Goal: Navigation & Orientation: Find specific page/section

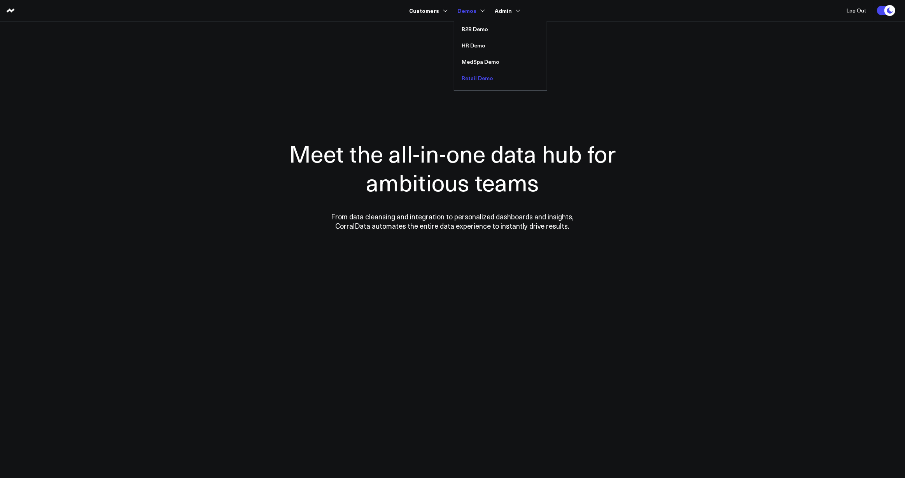
click at [480, 78] on link "Retail Demo" at bounding box center [500, 78] width 93 height 16
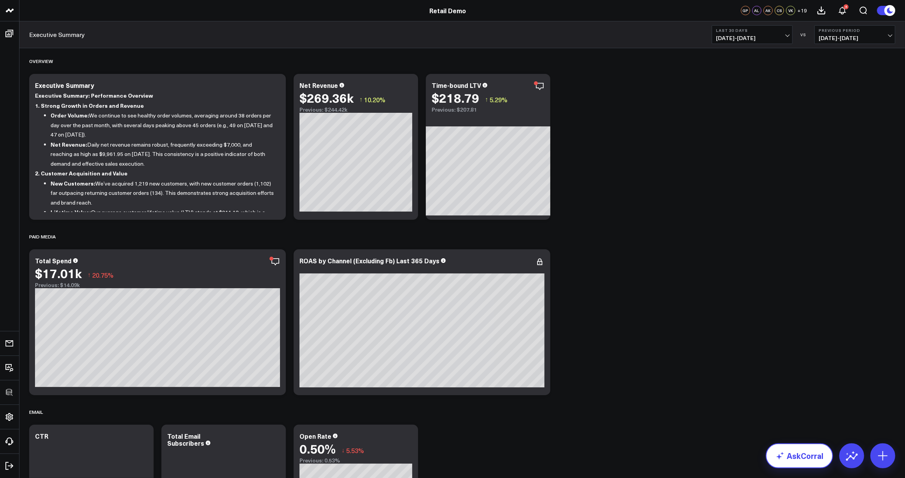
click at [810, 457] on link "AskCorral" at bounding box center [799, 456] width 67 height 25
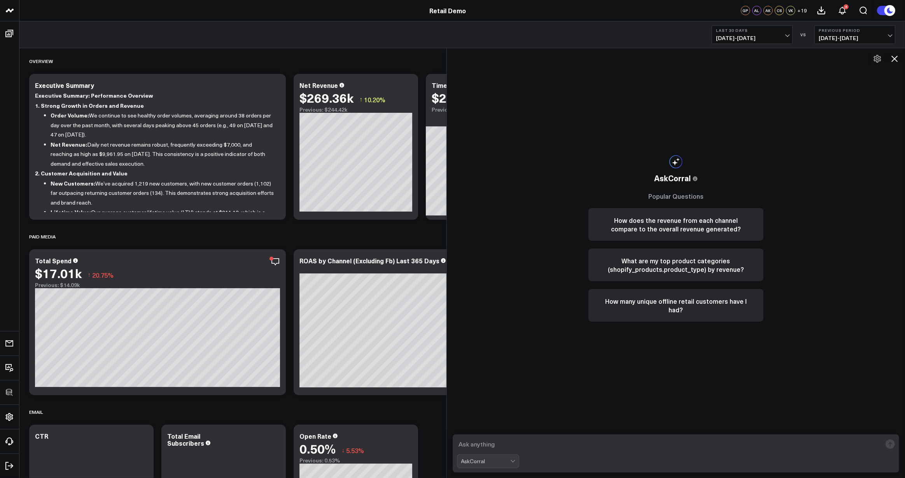
click at [896, 59] on icon at bounding box center [894, 58] width 9 height 9
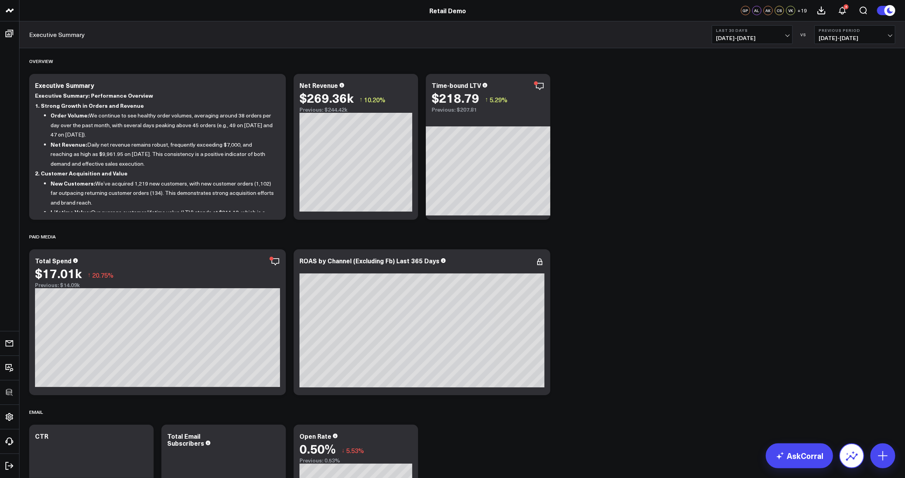
click at [850, 454] on icon at bounding box center [852, 456] width 12 height 12
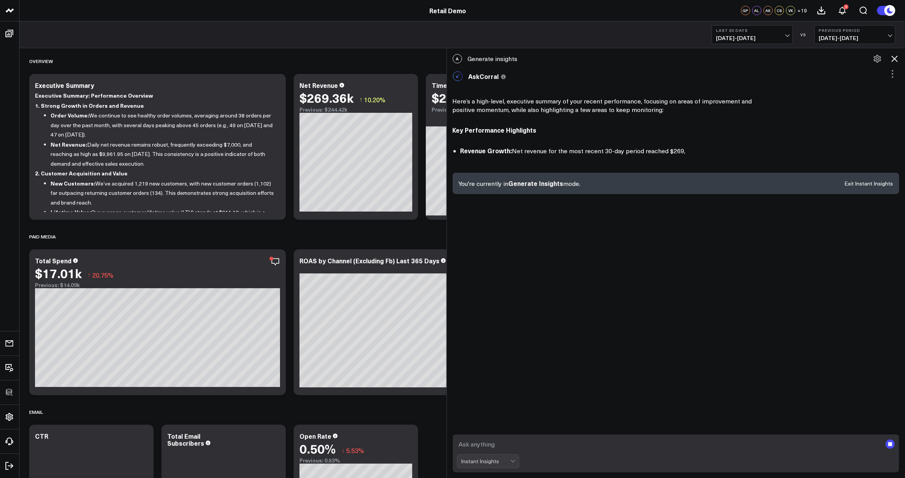
click at [891, 445] on rect "submit" at bounding box center [891, 444] width 4 height 4
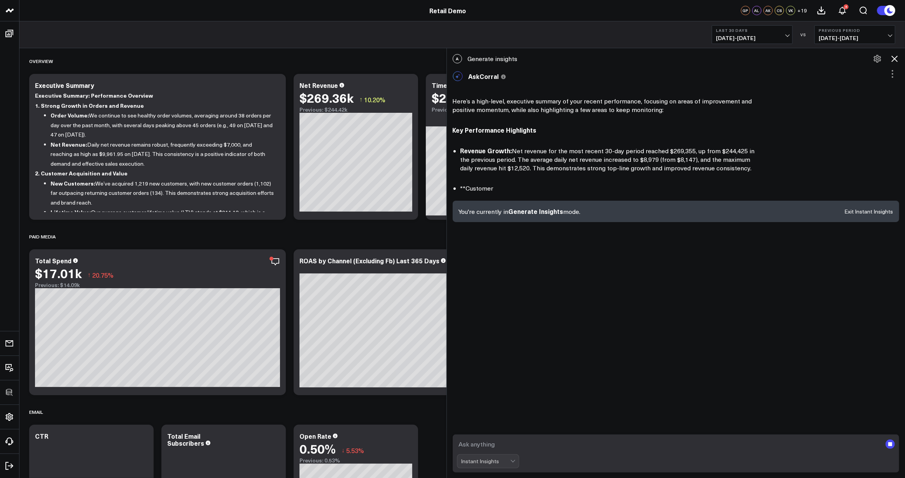
click at [619, 253] on div "A Generate insights AskCorral This feature is experimental, yet powerful. Alway…" at bounding box center [676, 263] width 459 height 430
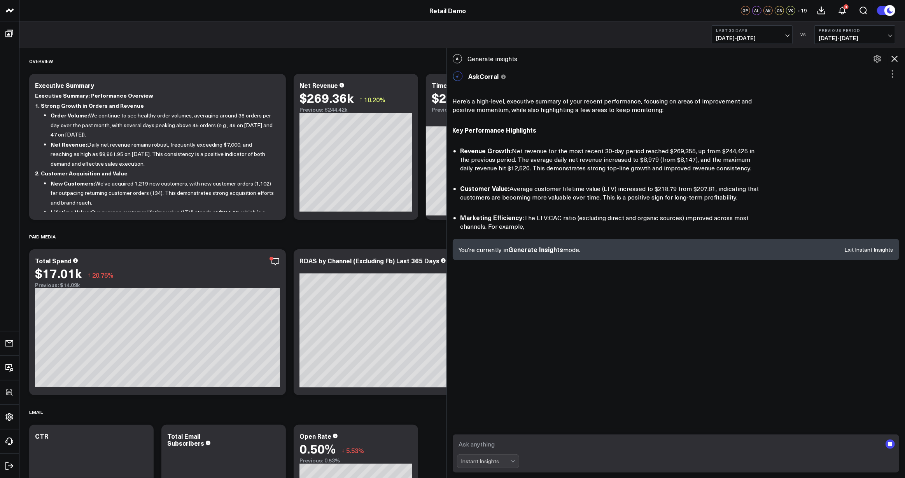
click at [869, 241] on div "You're currently in Generate Insights mode. Exit Instant Insights" at bounding box center [676, 249] width 447 height 21
click at [867, 252] on div "You're currently in Generate Insights mode. Exit Instant Insights" at bounding box center [676, 249] width 447 height 21
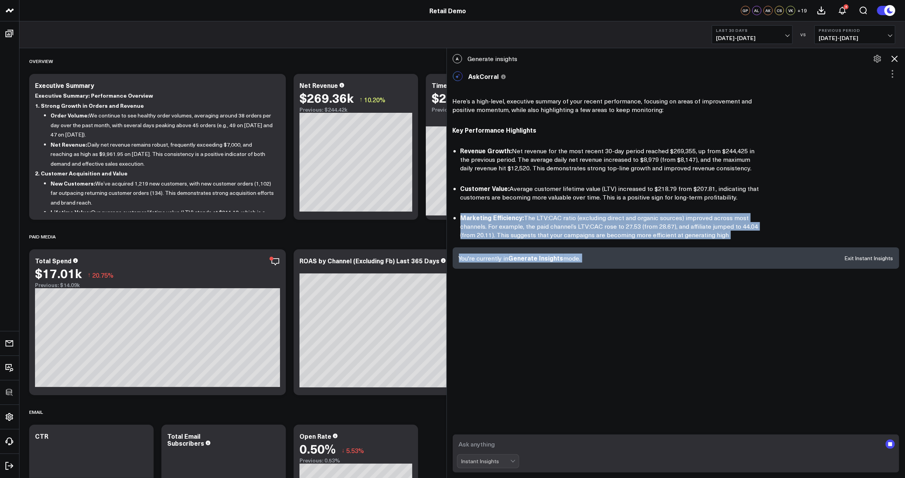
click at [865, 254] on div "A Generate insights AskCorral This feature is experimental, yet powerful. Alway…" at bounding box center [676, 263] width 459 height 430
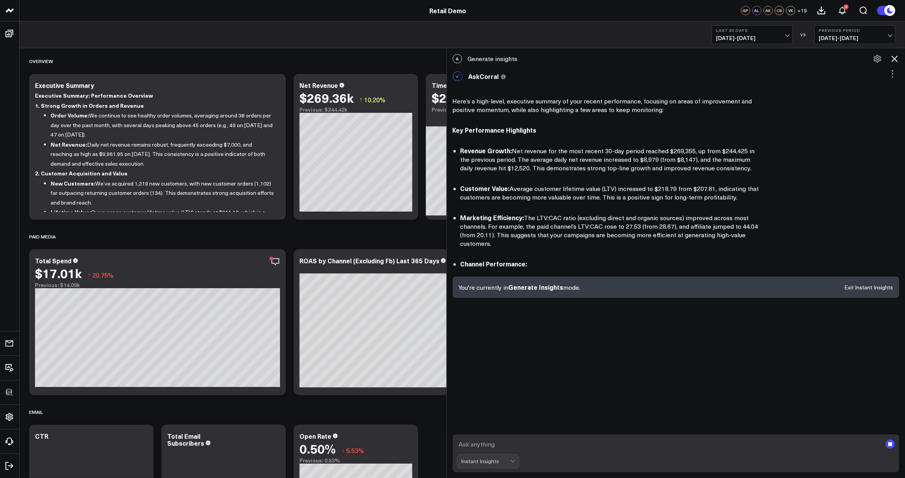
drag, startPoint x: 866, startPoint y: 257, endPoint x: 866, endPoint y: 309, distance: 52.1
click at [865, 276] on div "A Generate insights AskCorral This feature is experimental, yet powerful. Alway…" at bounding box center [676, 263] width 459 height 430
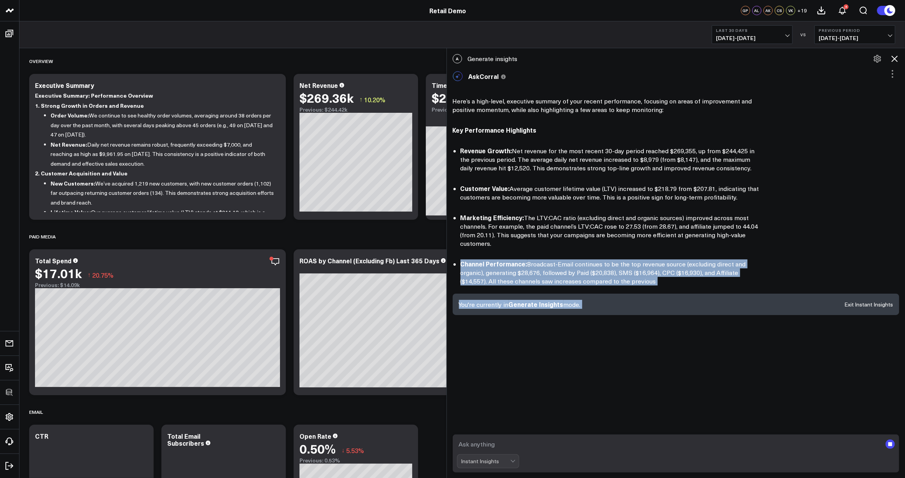
click at [865, 294] on div "You're currently in Generate Insights mode. Exit Instant Insights" at bounding box center [676, 304] width 447 height 21
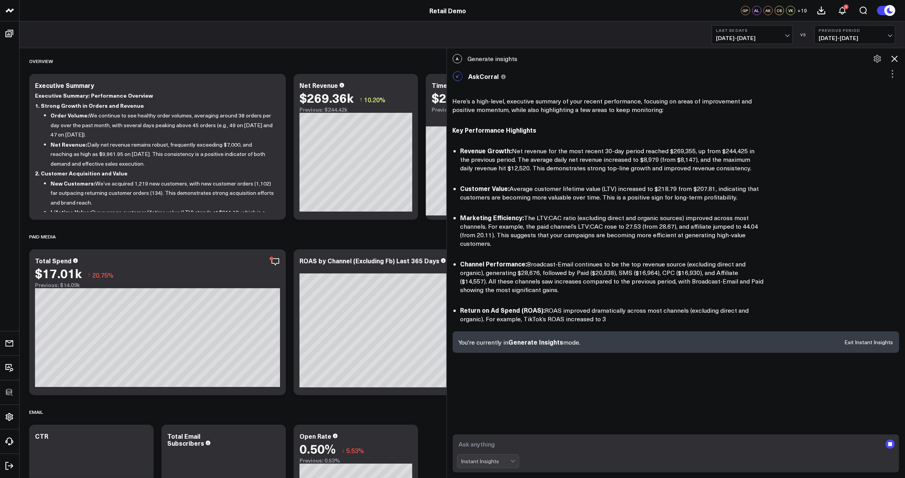
click at [893, 444] on rect "submit" at bounding box center [890, 444] width 9 height 9
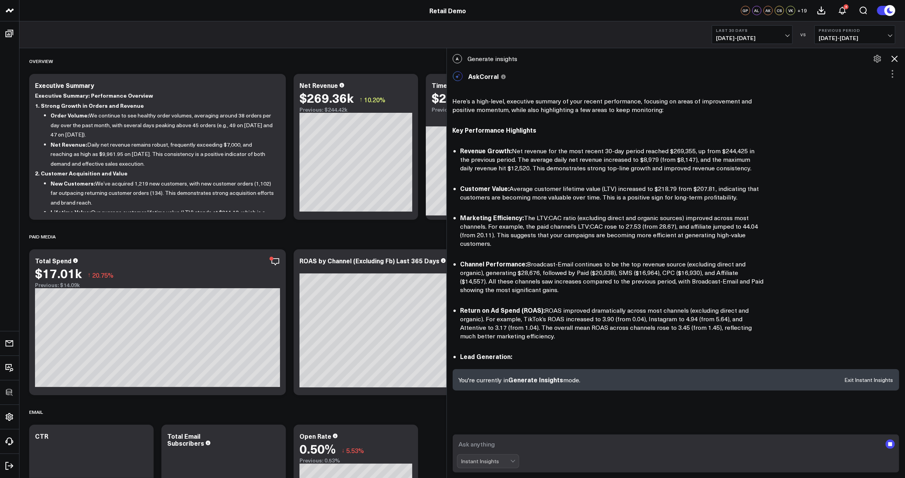
click at [893, 445] on rect "submit" at bounding box center [890, 444] width 9 height 9
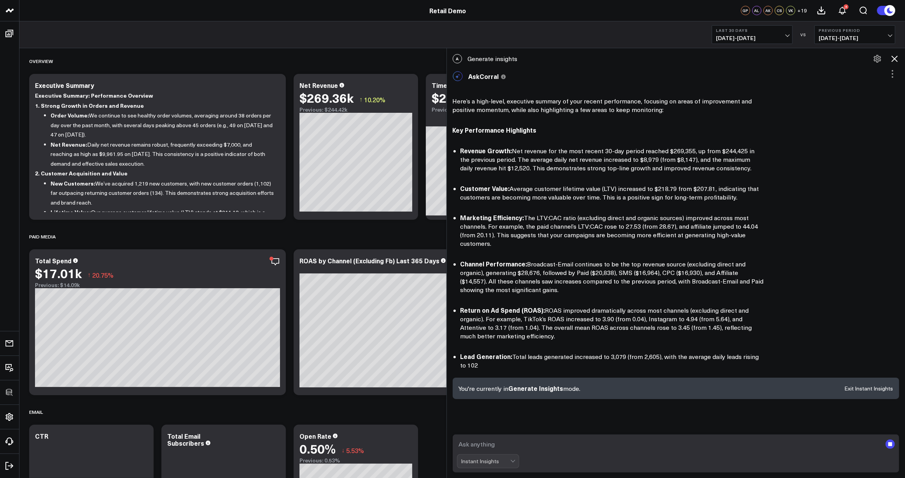
click at [893, 445] on rect "submit" at bounding box center [890, 444] width 9 height 9
click at [854, 386] on button "Exit Instant Insights" at bounding box center [869, 388] width 49 height 5
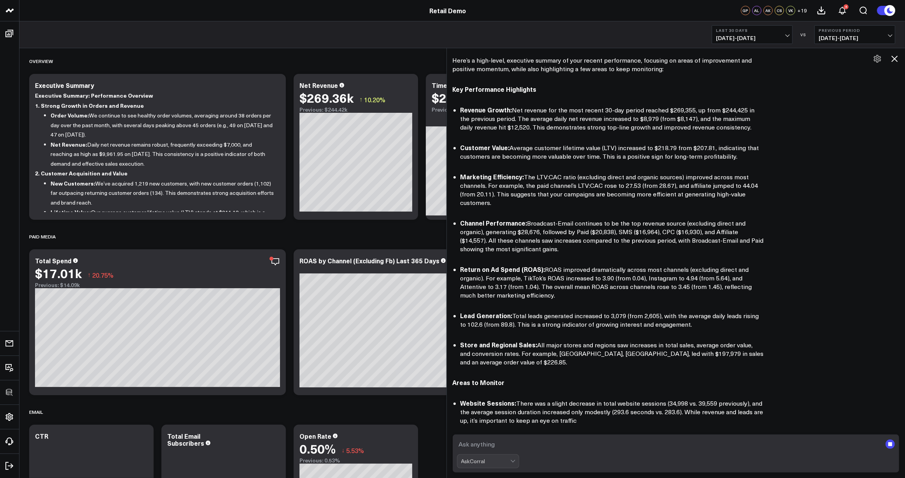
click at [896, 59] on icon at bounding box center [895, 59] width 6 height 6
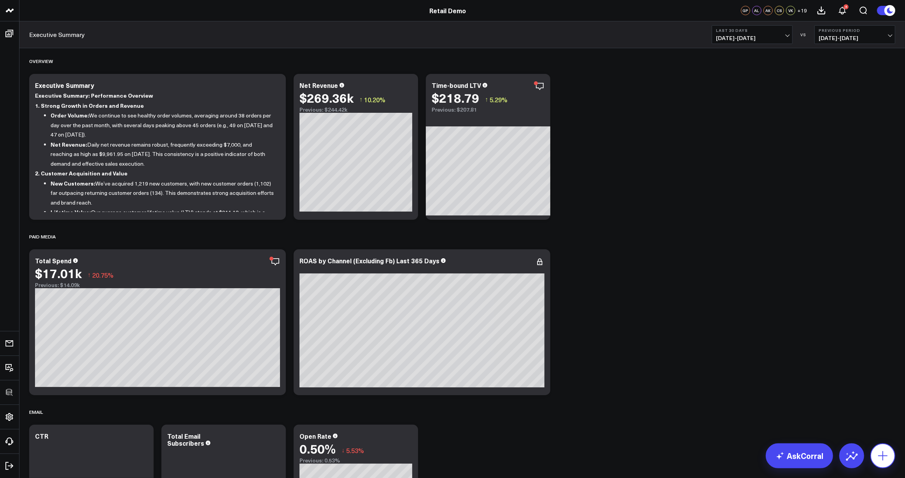
drag, startPoint x: 883, startPoint y: 452, endPoint x: 880, endPoint y: 450, distance: 4.0
click at [883, 452] on icon at bounding box center [882, 455] width 9 height 9
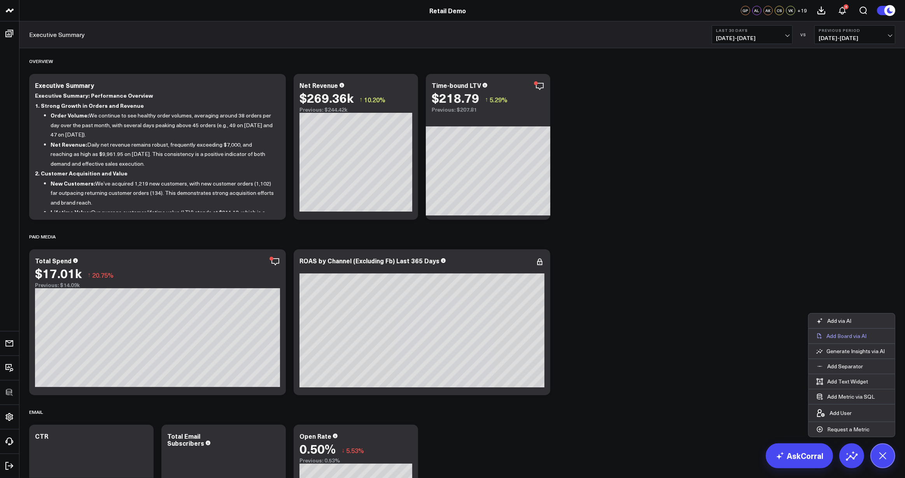
click at [836, 337] on p "Add Board via AI" at bounding box center [847, 336] width 40 height 7
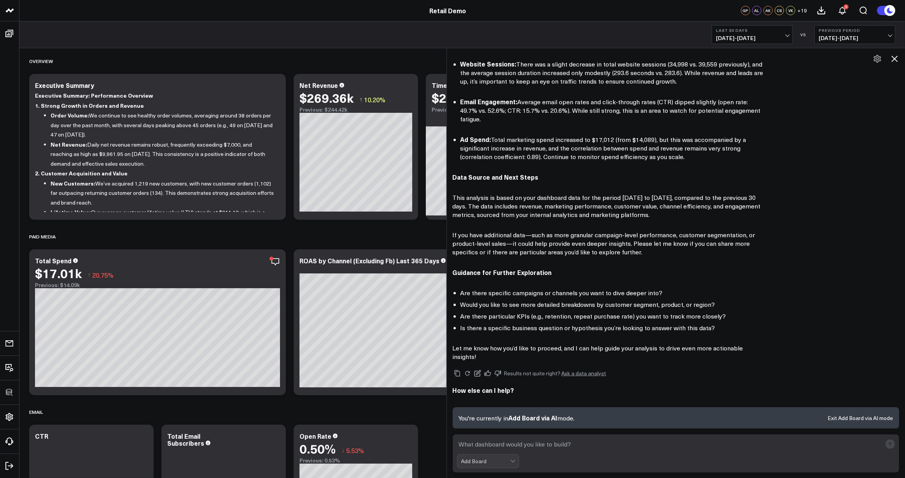
scroll to position [366, 0]
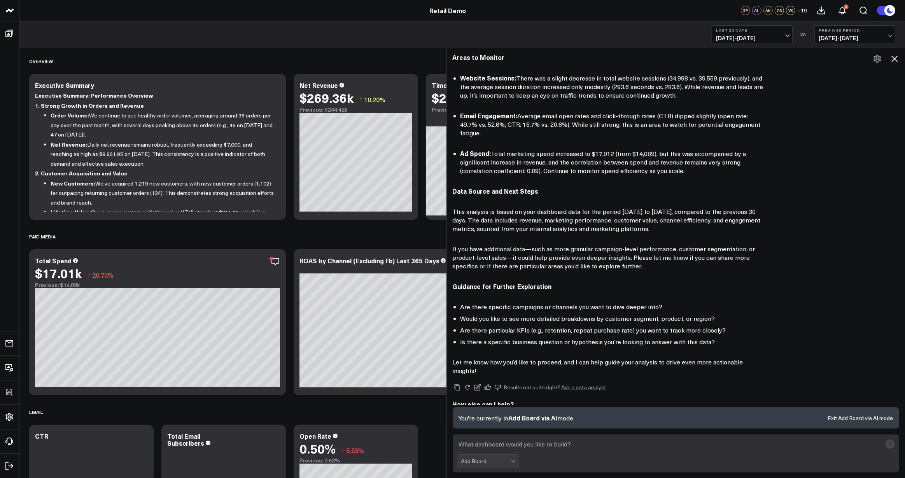
click at [866, 418] on button "Exit Add Board via AI mode" at bounding box center [860, 418] width 65 height 5
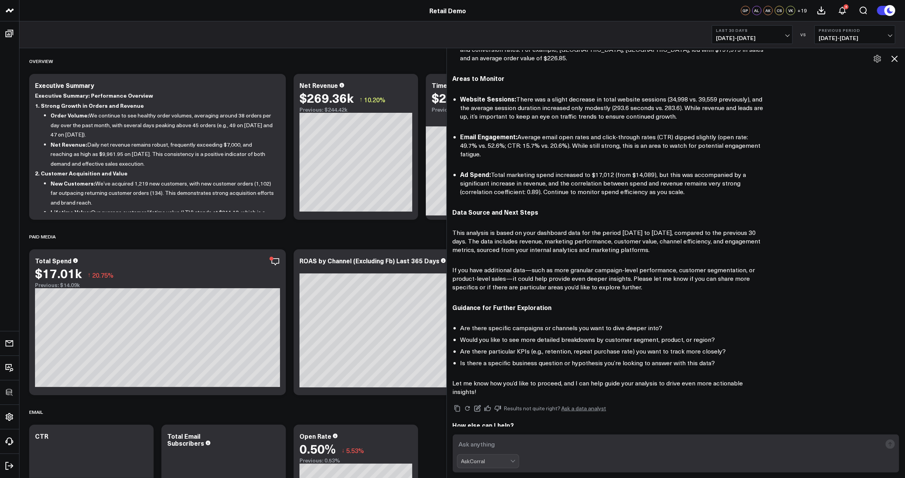
click at [520, 446] on textarea at bounding box center [669, 444] width 425 height 14
click at [495, 461] on div "AskCorral" at bounding box center [485, 461] width 49 height 6
click at [488, 435] on div "Add Board" at bounding box center [492, 435] width 54 height 8
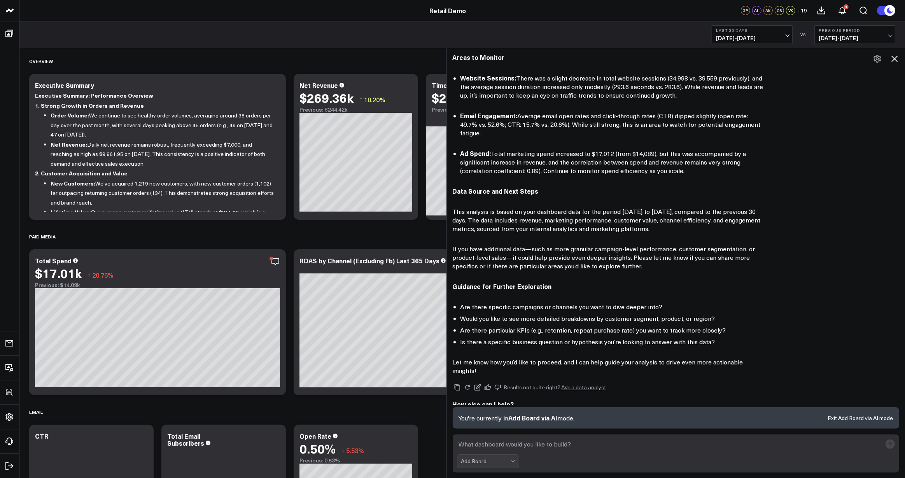
click at [506, 446] on textarea at bounding box center [669, 444] width 425 height 14
click at [896, 59] on icon at bounding box center [894, 58] width 9 height 9
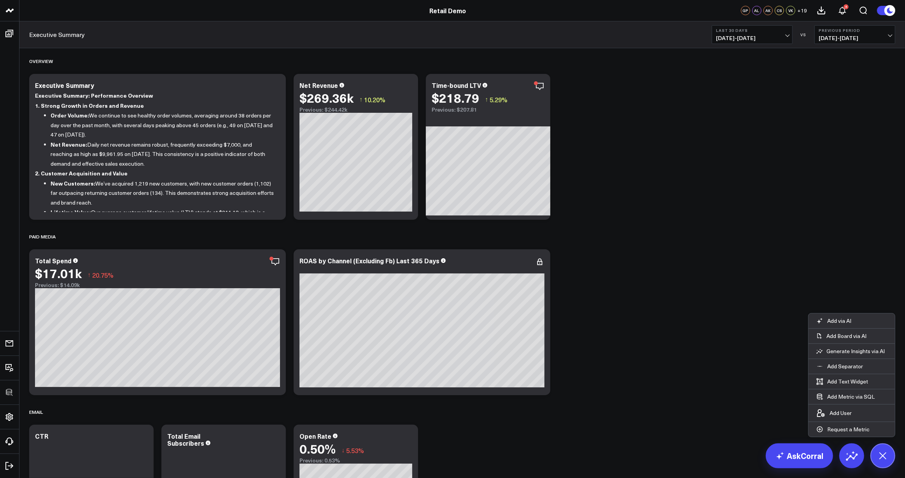
scroll to position [345, 0]
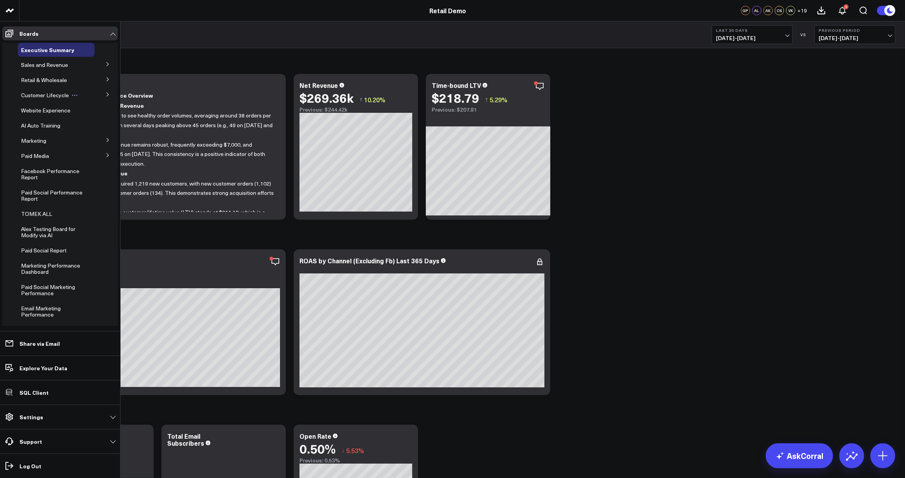
click at [40, 96] on span "Customer Lifecycle" at bounding box center [45, 94] width 48 height 7
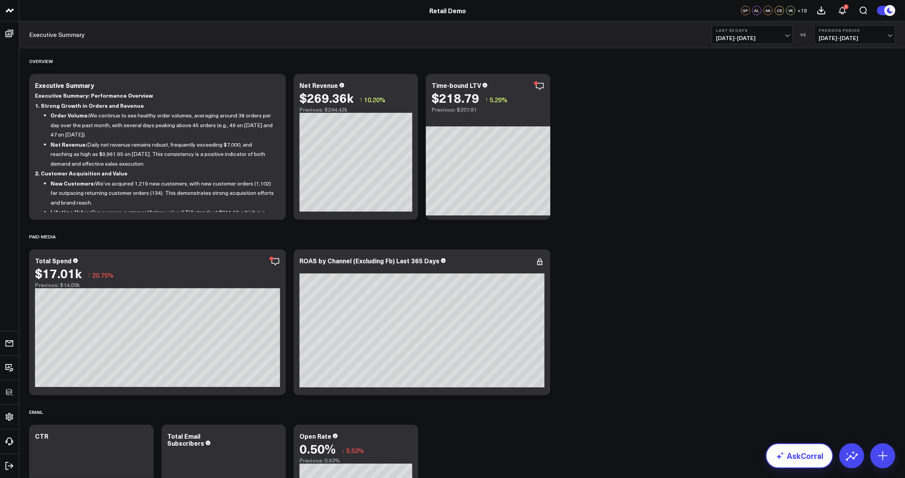
click at [813, 461] on link "AskCorral" at bounding box center [799, 456] width 67 height 25
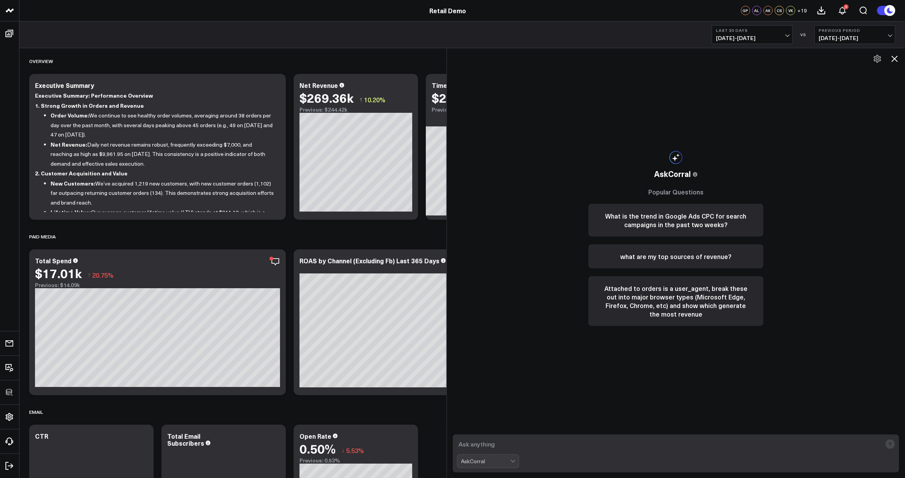
click at [898, 58] on icon at bounding box center [894, 58] width 9 height 9
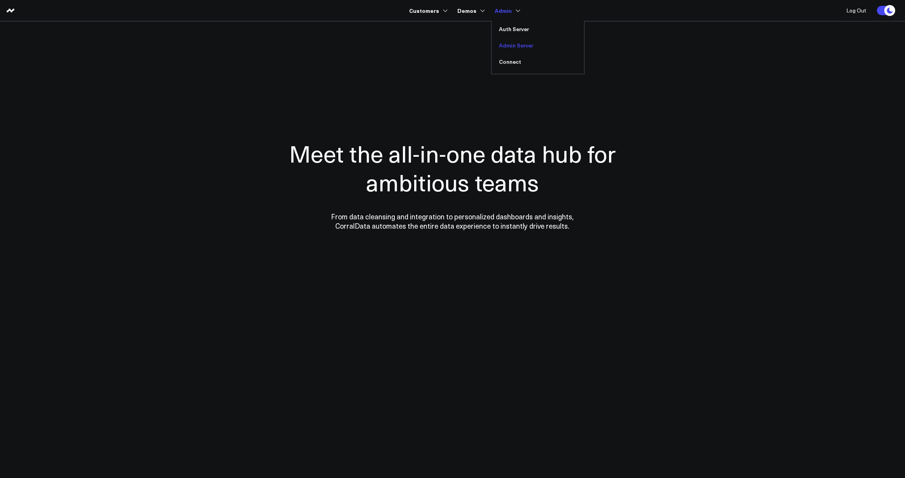
click at [513, 44] on link "Admin Server" at bounding box center [538, 45] width 93 height 16
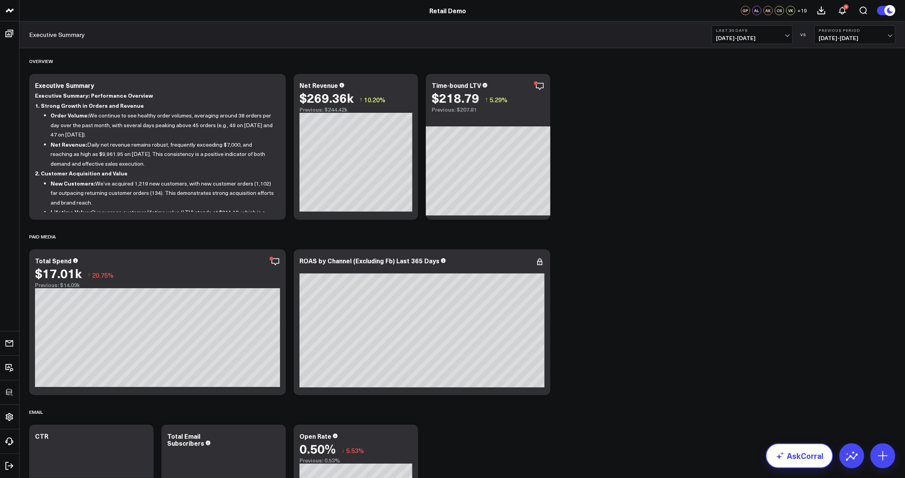
click at [796, 455] on link "AskCorral" at bounding box center [799, 456] width 67 height 25
click at [804, 457] on link "AskCorral" at bounding box center [799, 456] width 67 height 25
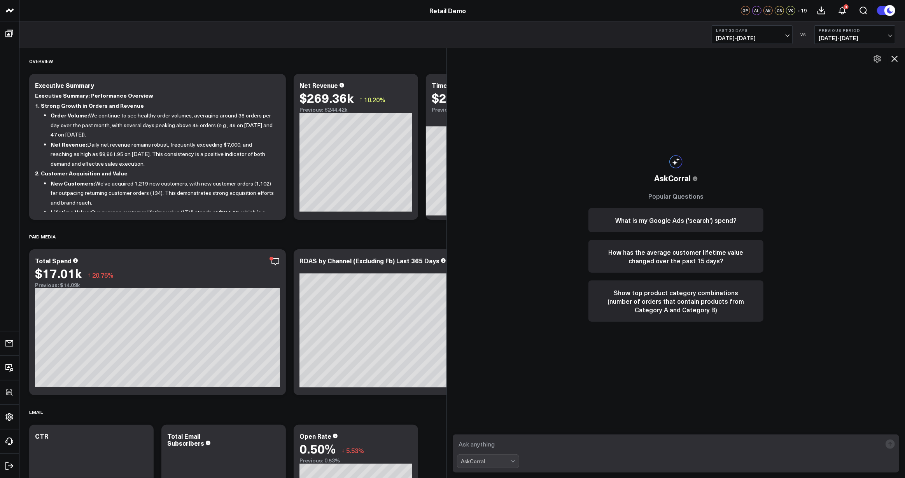
click at [896, 59] on icon at bounding box center [895, 59] width 6 height 6
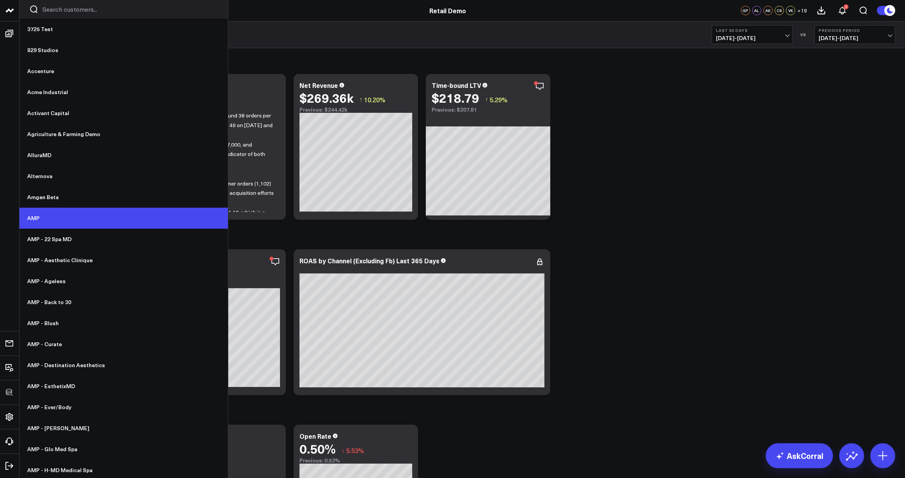
click at [52, 223] on link "AMP" at bounding box center [123, 218] width 209 height 21
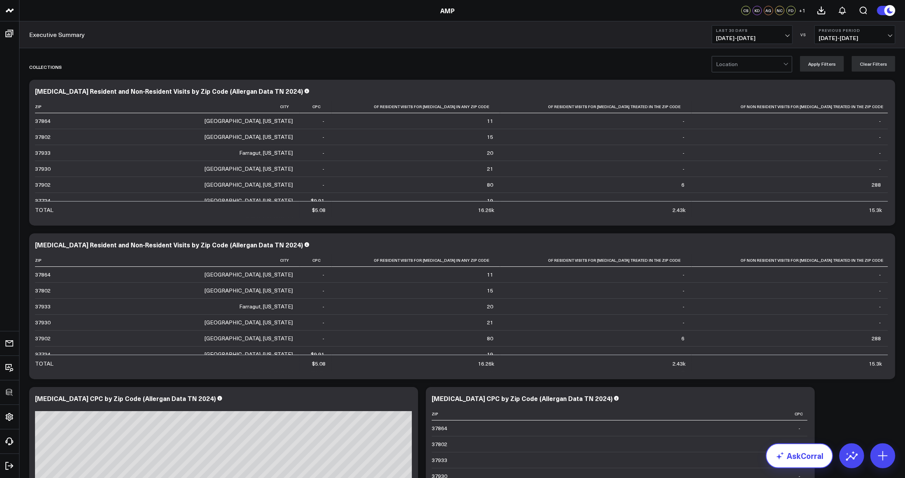
click at [796, 454] on link "AskCorral" at bounding box center [799, 456] width 67 height 25
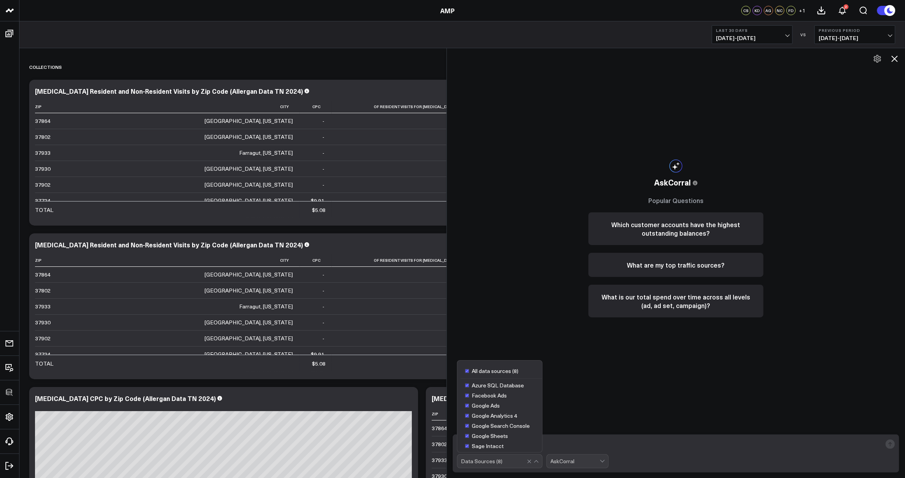
click at [505, 462] on div at bounding box center [494, 461] width 66 height 13
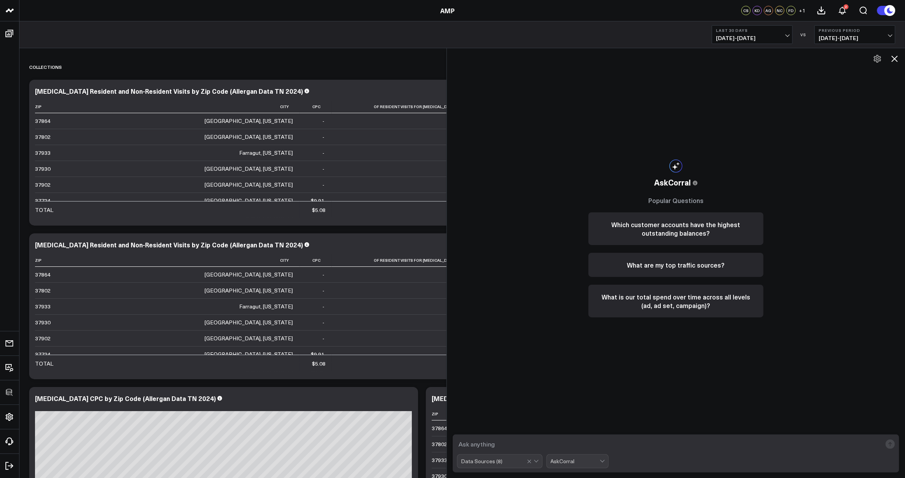
click at [591, 402] on div "AskCorral This feature is experimental, yet powerful. Always check your answers…" at bounding box center [676, 238] width 191 height 380
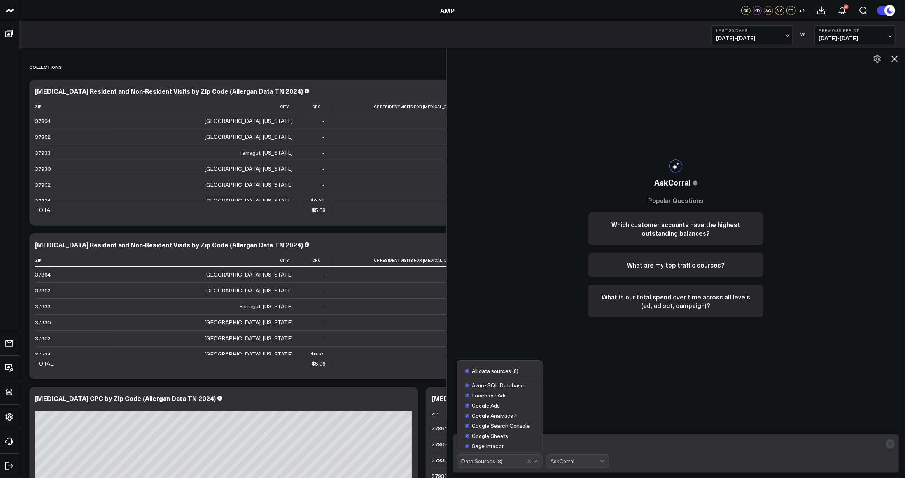
click at [506, 463] on div at bounding box center [494, 461] width 66 height 13
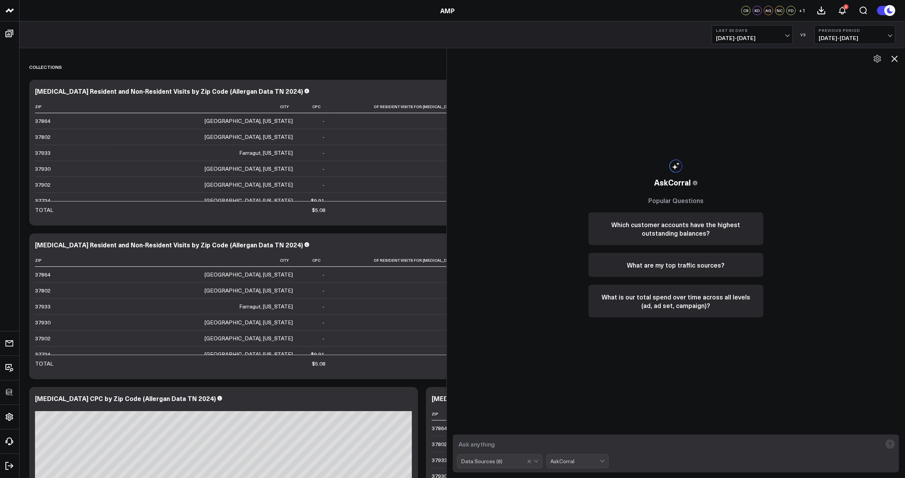
click at [557, 359] on div "AskCorral This feature is experimental, yet powerful. Always check your answers…" at bounding box center [676, 263] width 459 height 430
click at [495, 465] on div at bounding box center [494, 461] width 66 height 13
